Goal: Task Accomplishment & Management: Use online tool/utility

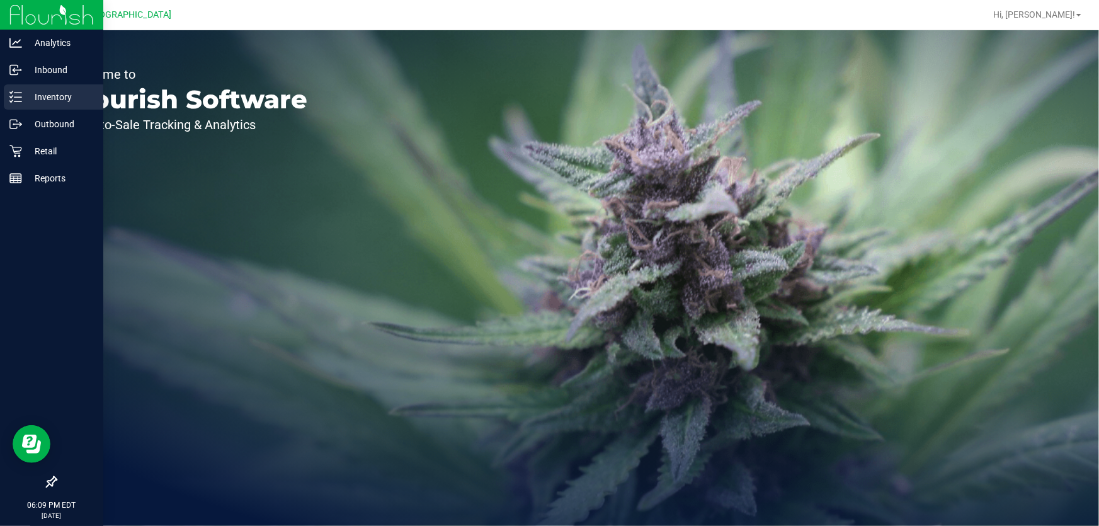
click at [38, 102] on p "Inventory" at bounding box center [60, 96] width 76 height 15
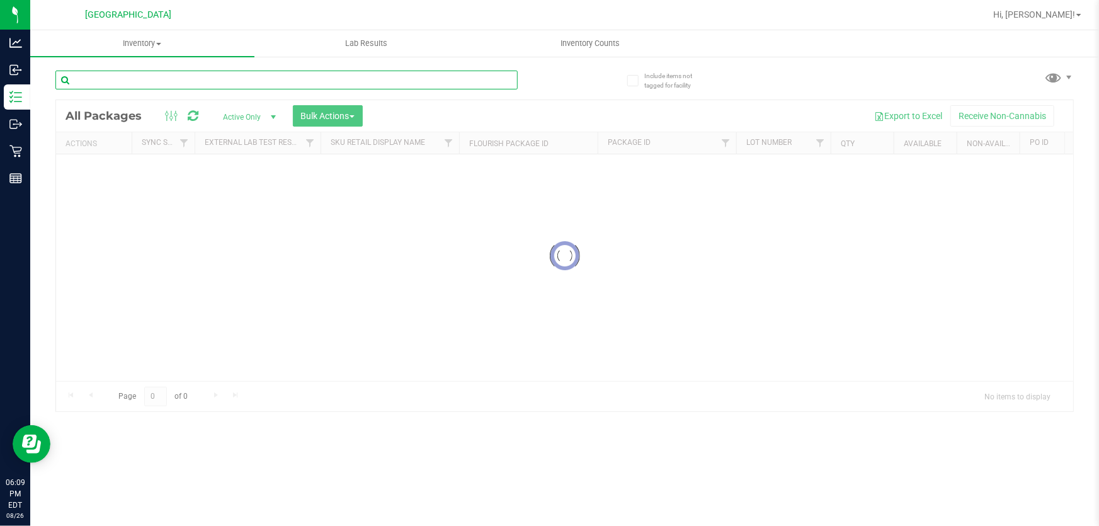
click at [132, 86] on div "Inventory All packages All inventory Waste log Create inventory Lab Results Inv…" at bounding box center [564, 278] width 1069 height 496
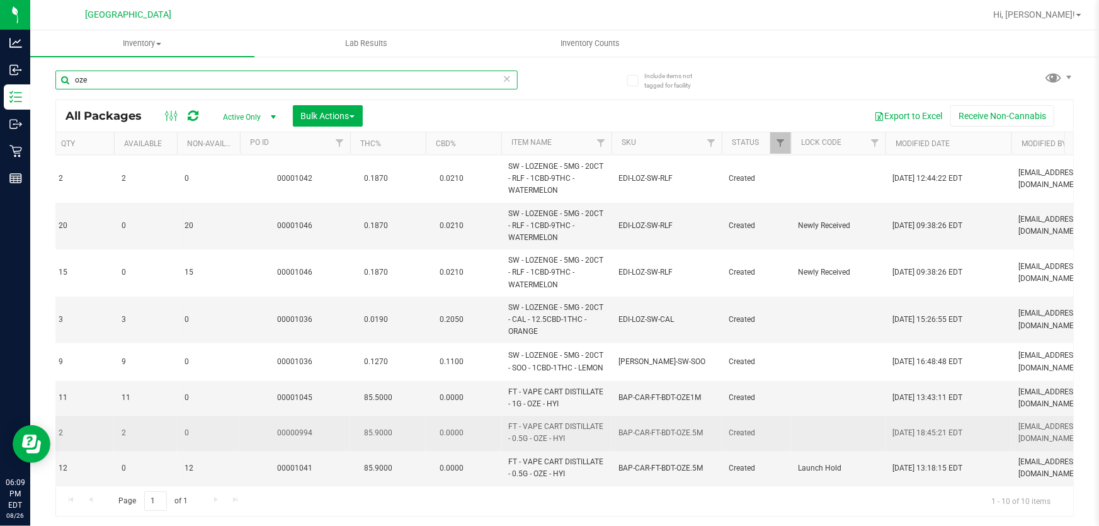
scroll to position [110, 780]
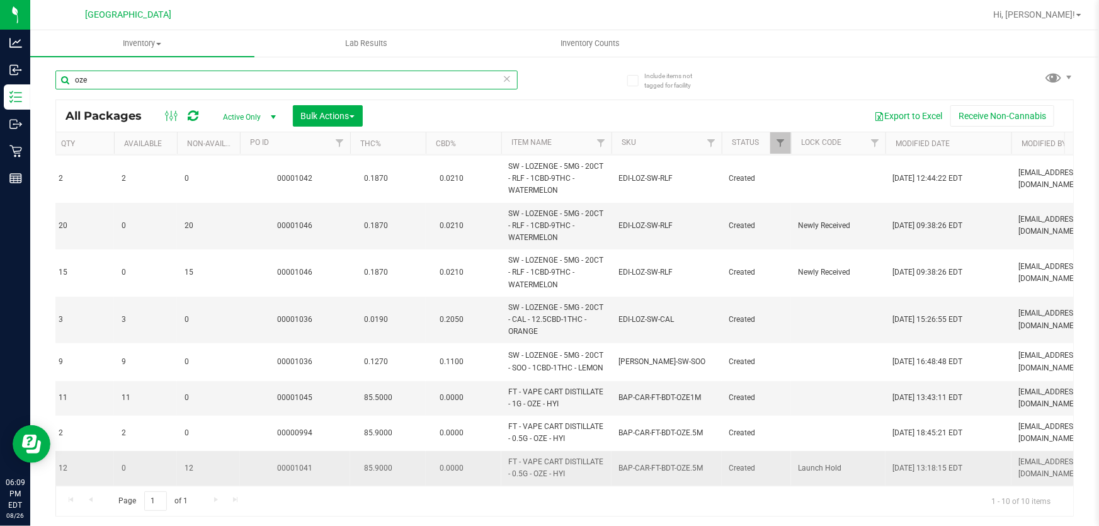
type input "oze"
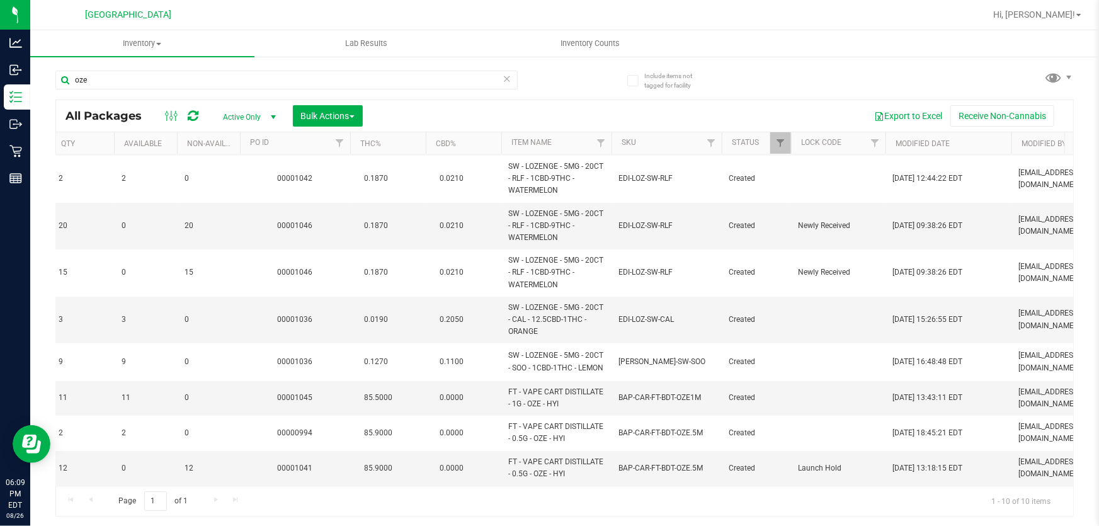
drag, startPoint x: 566, startPoint y: 476, endPoint x: 549, endPoint y: 483, distance: 18.7
click at [549, 483] on div "Action Action Edit attributes Global inventory Locate package Package audit log…" at bounding box center [564, 319] width 1017 height 331
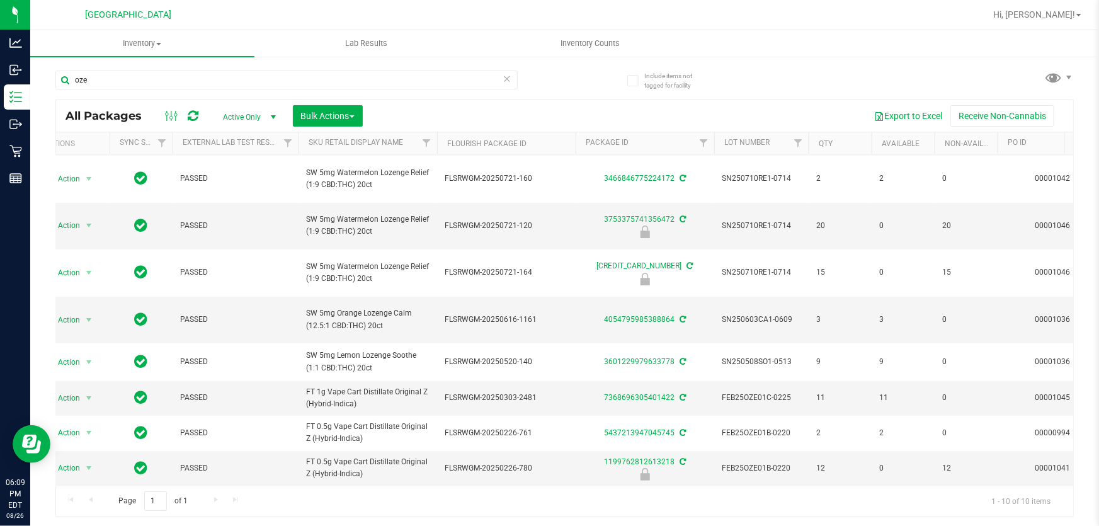
scroll to position [0, 0]
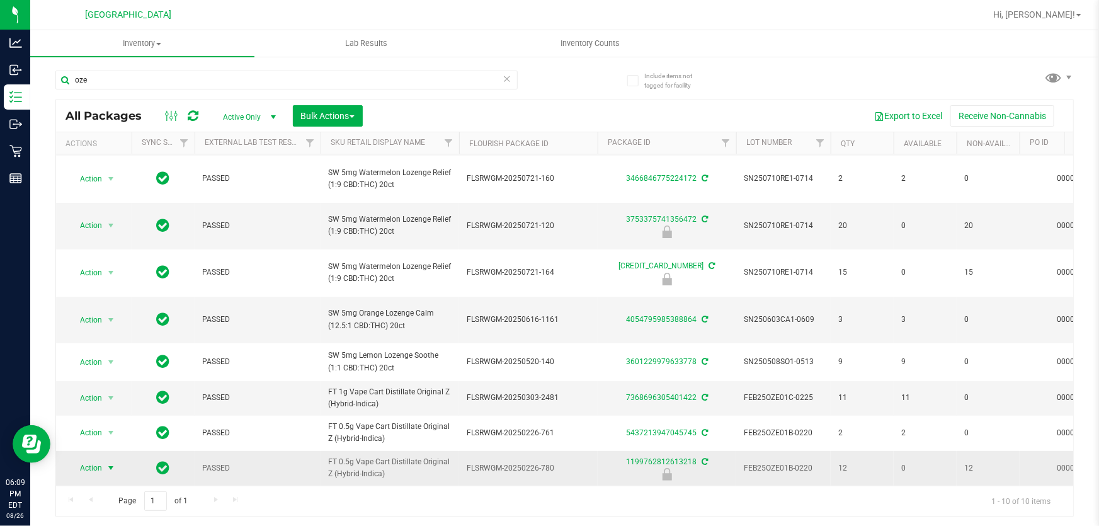
click at [110, 463] on span "select" at bounding box center [111, 468] width 10 height 10
click at [112, 447] on li "Unlock package" at bounding box center [109, 456] width 80 height 19
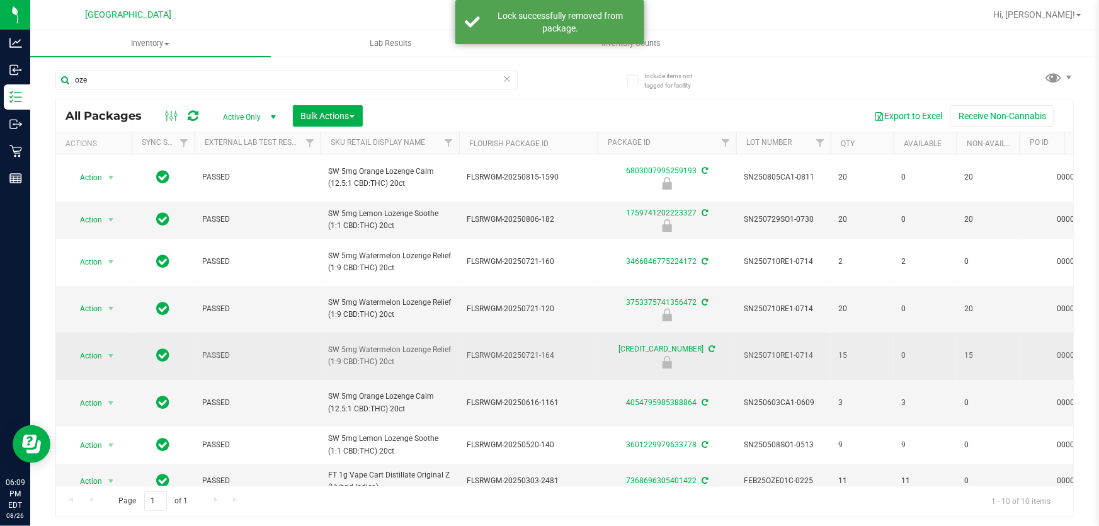
scroll to position [109, 0]
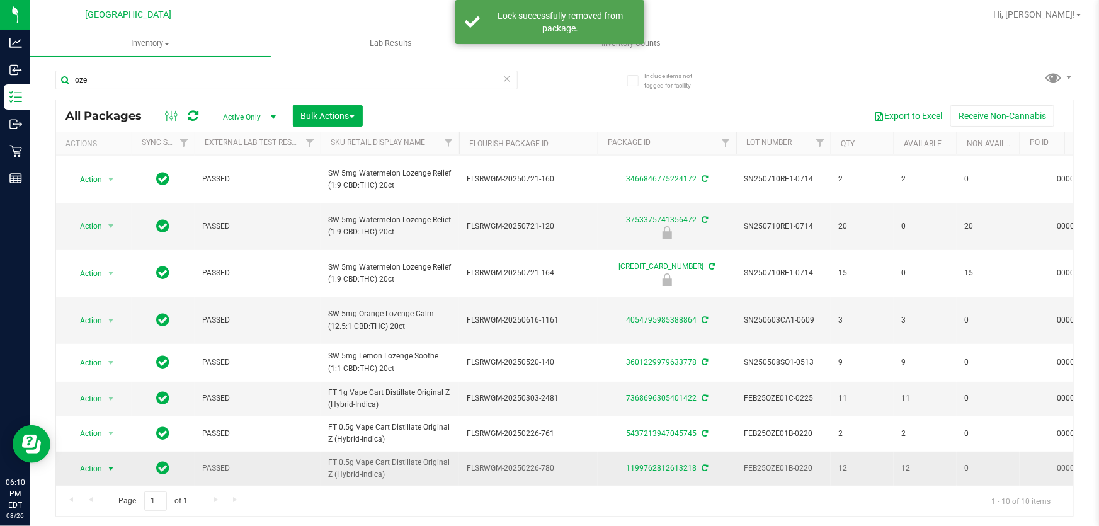
click at [104, 460] on span "select" at bounding box center [111, 469] width 16 height 18
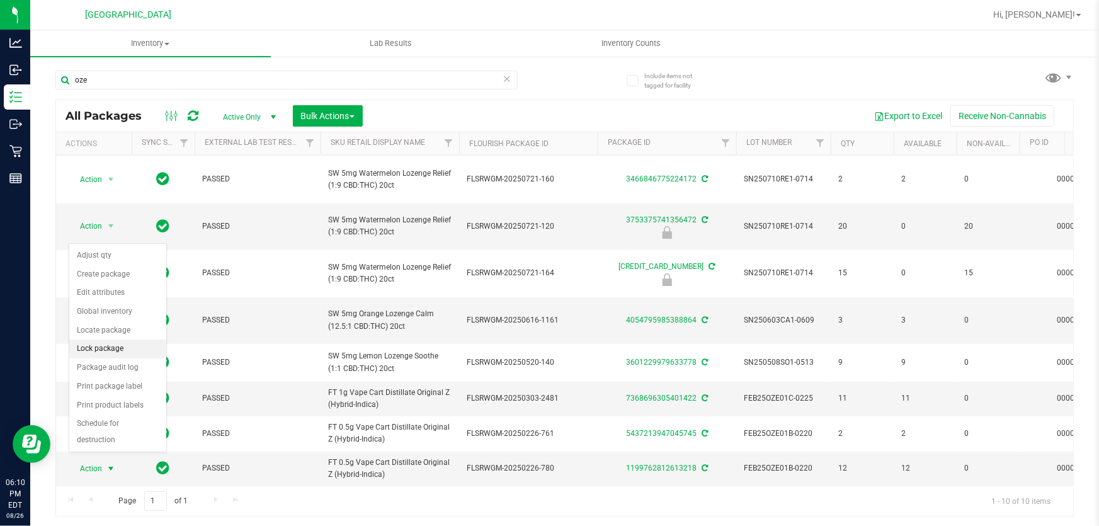
click at [124, 353] on li "Lock package" at bounding box center [117, 349] width 97 height 19
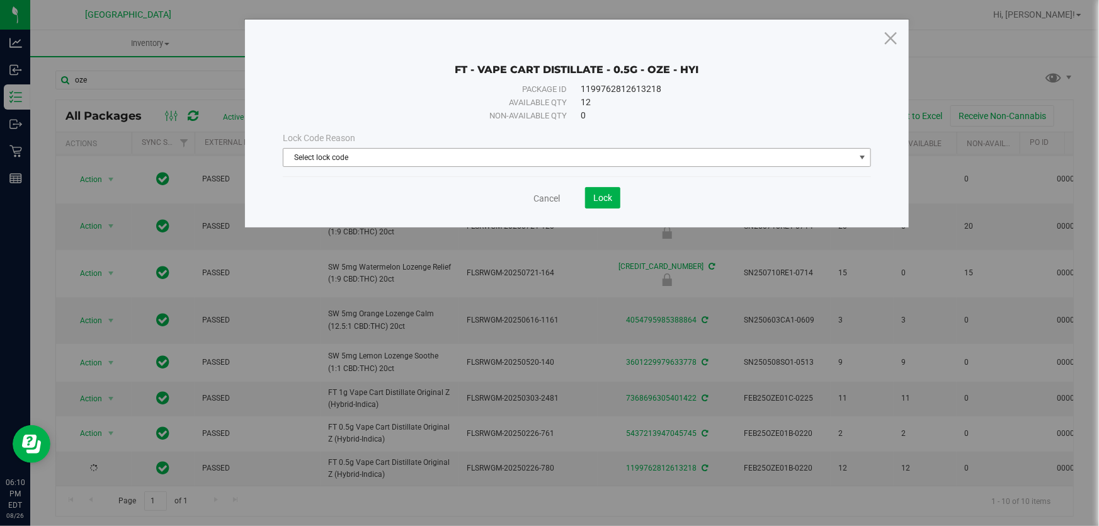
click at [410, 149] on span "Select lock code" at bounding box center [569, 158] width 571 height 18
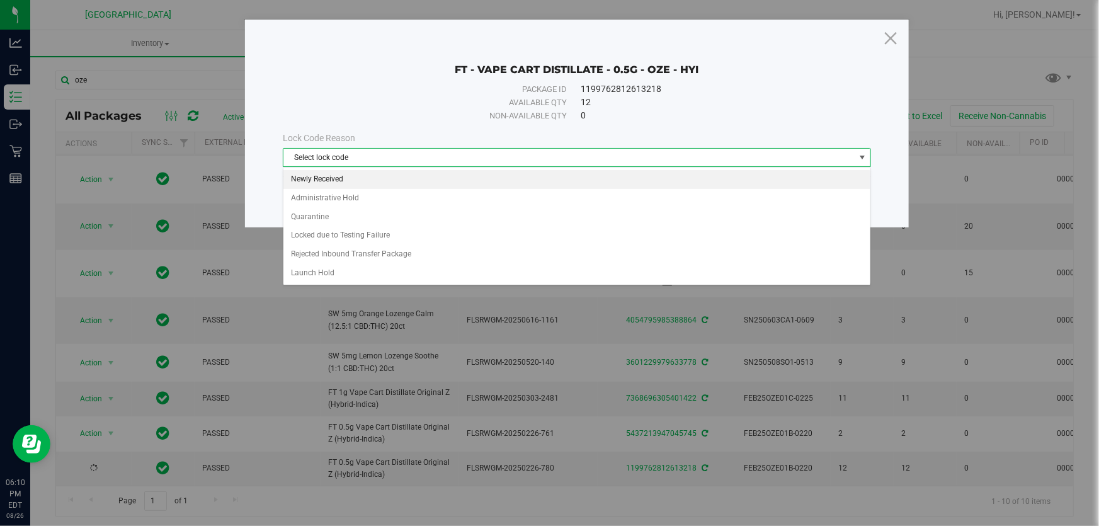
click at [381, 176] on li "Newly Received" at bounding box center [577, 179] width 587 height 19
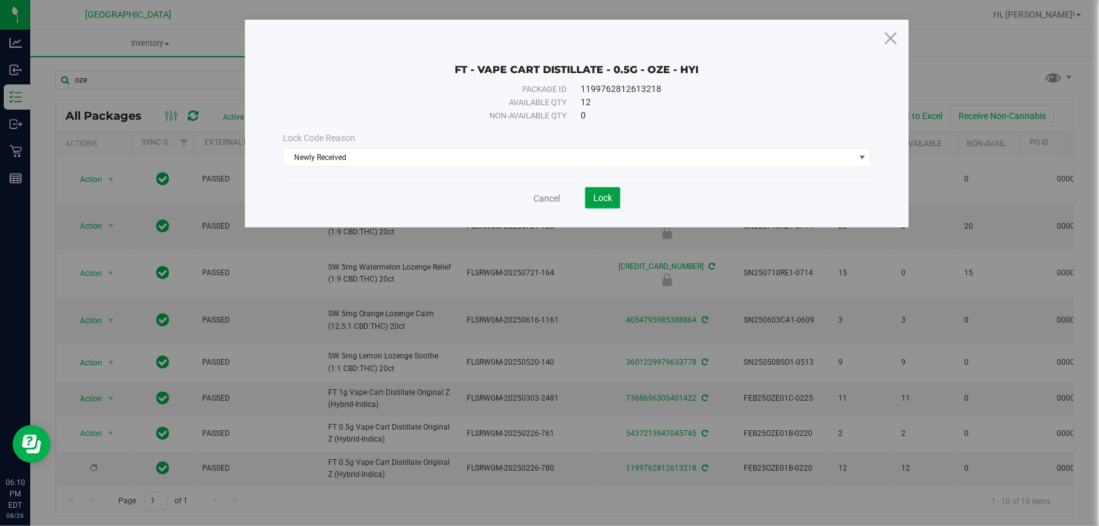
click at [605, 201] on span "Lock" at bounding box center [602, 198] width 19 height 10
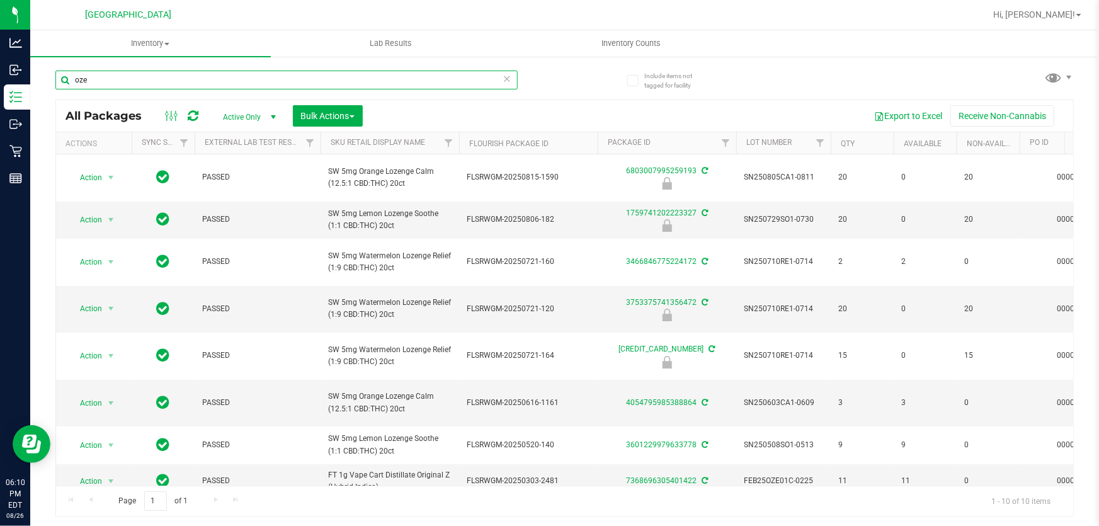
drag, startPoint x: 171, startPoint y: 87, endPoint x: 0, endPoint y: -14, distance: 199.1
click at [0, 0] on html "Analytics Inbound Inventory Outbound Retail Reports 06:10 PM EDT [DATE] 08/26 […" at bounding box center [549, 263] width 1099 height 526
type input "elr"
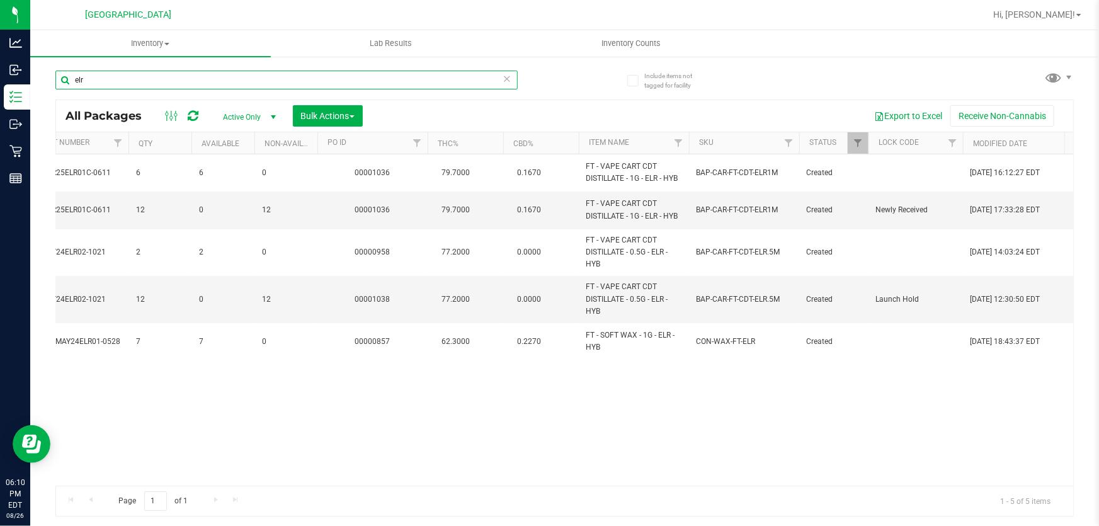
scroll to position [0, 712]
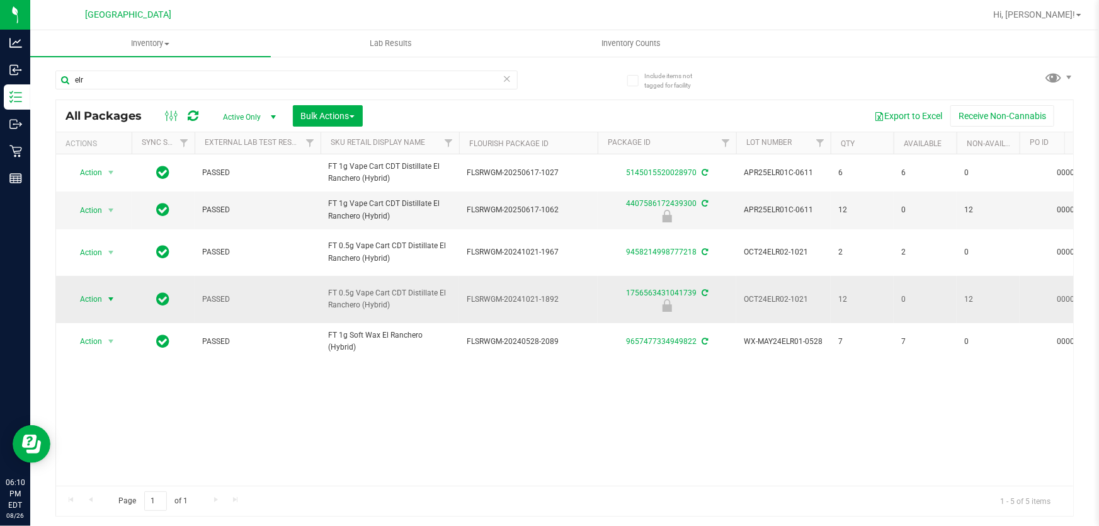
click at [91, 303] on span "Action" at bounding box center [86, 299] width 34 height 18
click at [117, 455] on li "Unlock package" at bounding box center [109, 464] width 80 height 19
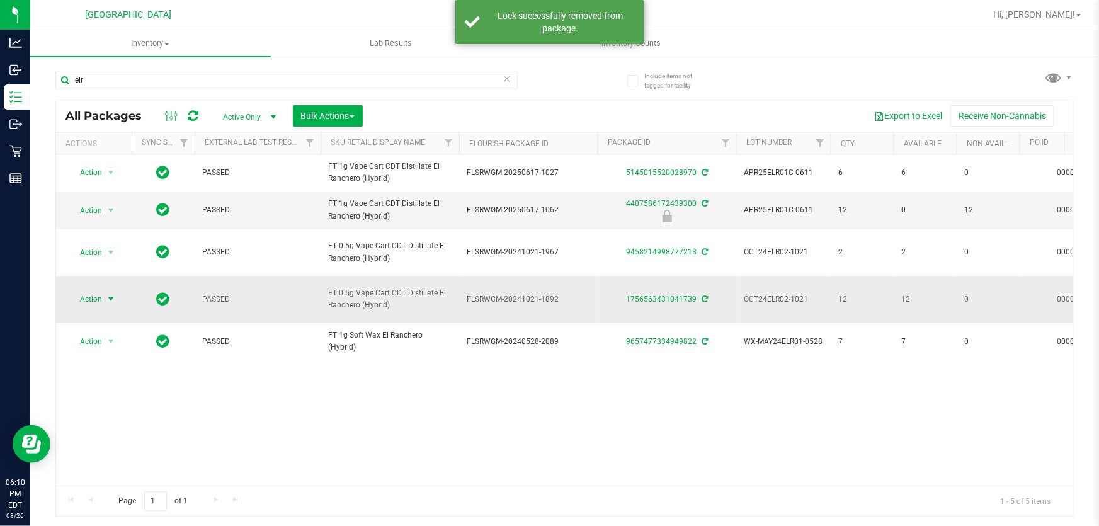
click at [105, 301] on span "select" at bounding box center [111, 299] width 16 height 18
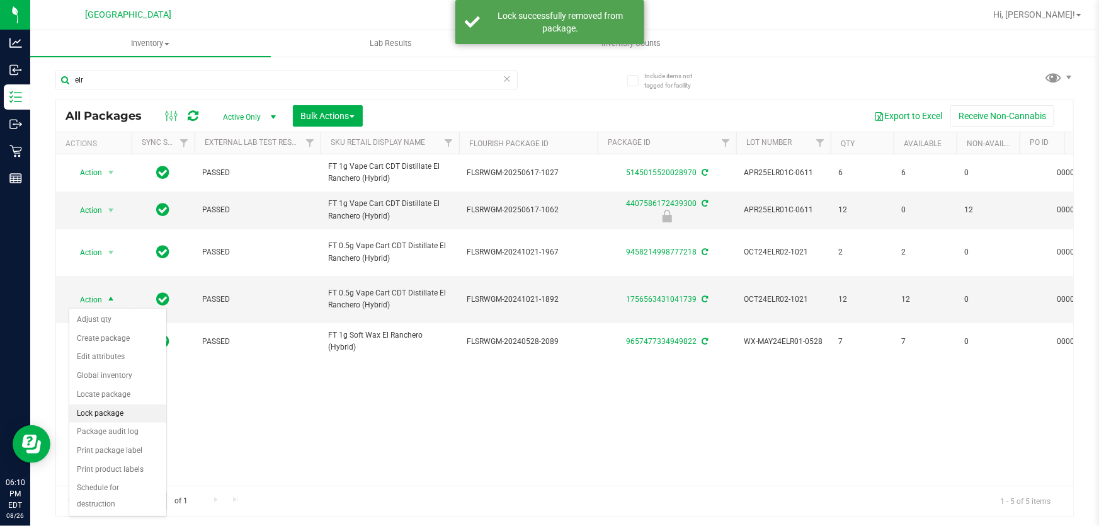
click at [119, 410] on li "Lock package" at bounding box center [117, 413] width 97 height 19
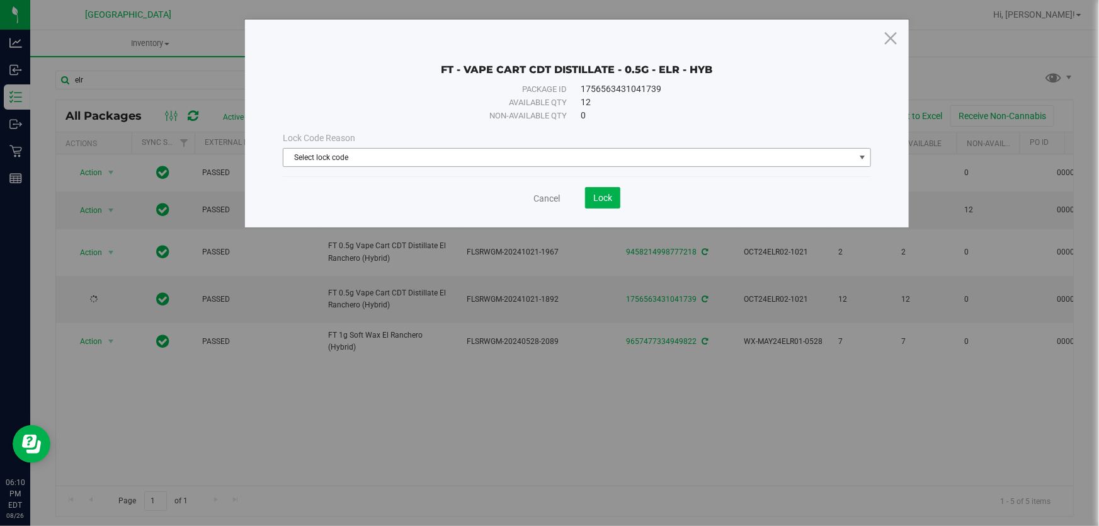
click at [379, 155] on span "Select lock code" at bounding box center [569, 158] width 571 height 18
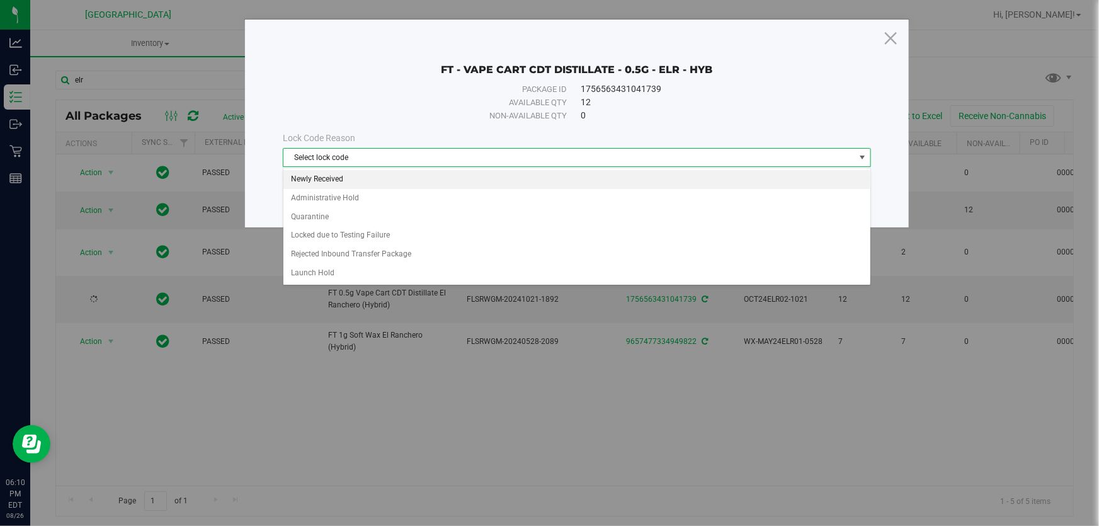
click at [365, 179] on li "Newly Received" at bounding box center [577, 179] width 587 height 19
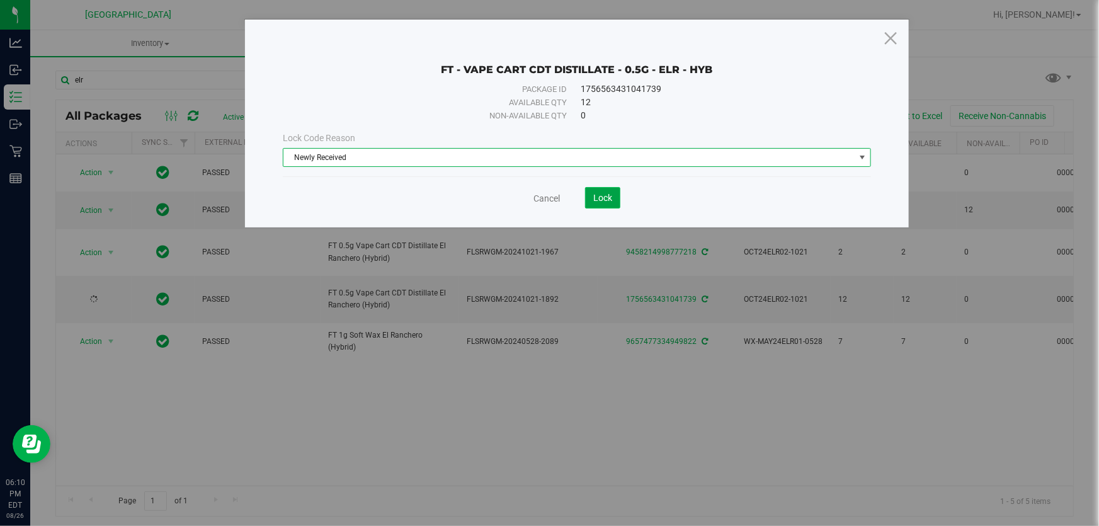
click at [598, 202] on span "Lock" at bounding box center [602, 198] width 19 height 10
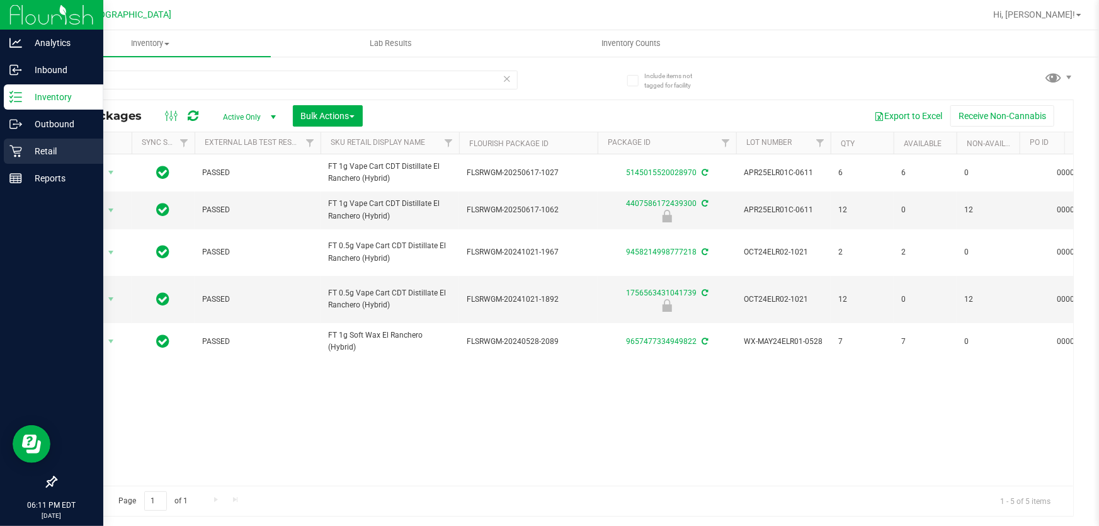
click at [22, 151] on p "Retail" at bounding box center [60, 151] width 76 height 15
